Goal: Information Seeking & Learning: Learn about a topic

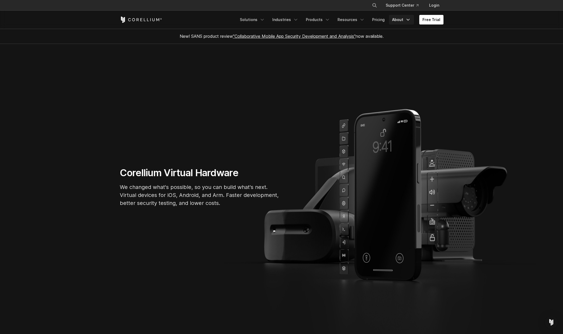
click at [402, 19] on link "About" at bounding box center [401, 20] width 25 height 10
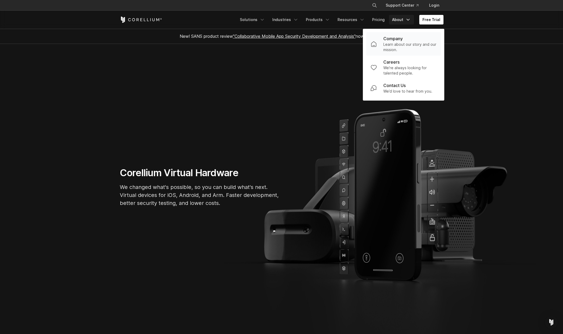
click at [397, 41] on p "Company" at bounding box center [393, 38] width 19 height 6
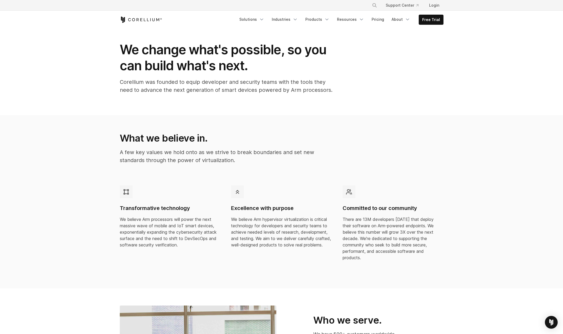
scroll to position [11, 0]
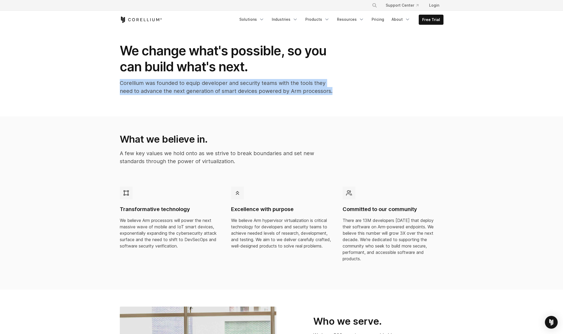
drag, startPoint x: 121, startPoint y: 83, endPoint x: 321, endPoint y: 91, distance: 200.5
click at [332, 89] on p "Corellium was founded to equip developer and security teams with the tools they…" at bounding box center [226, 87] width 213 height 16
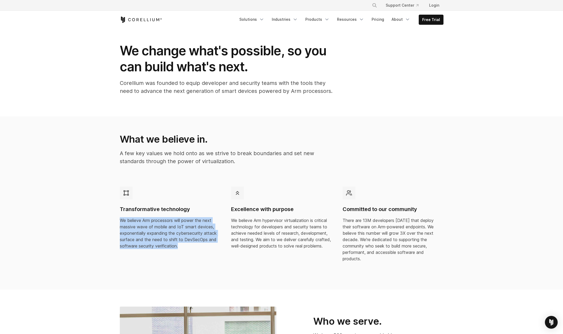
drag, startPoint x: 120, startPoint y: 221, endPoint x: 183, endPoint y: 246, distance: 67.4
click at [183, 246] on p "We believe Arm processors will power the next massive wave of mobile and IoT sm…" at bounding box center [170, 233] width 101 height 32
copy p "We believe Arm processors will power the next massive wave of mobile and IoT sm…"
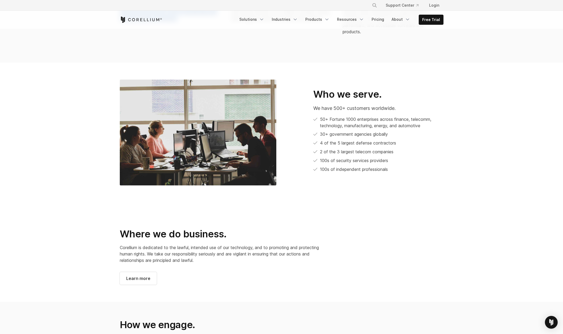
scroll to position [272, 0]
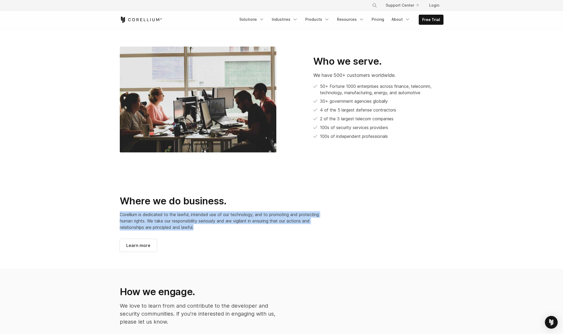
drag, startPoint x: 120, startPoint y: 209, endPoint x: 198, endPoint y: 221, distance: 79.5
click at [198, 221] on p "Corellium is dedicated to the lawful, intended use of our technology, and to pr…" at bounding box center [226, 220] width 213 height 19
copy span "Corellium is dedicated to the lawful, intended use of our technology, and to pr…"
